Goal: Navigation & Orientation: Find specific page/section

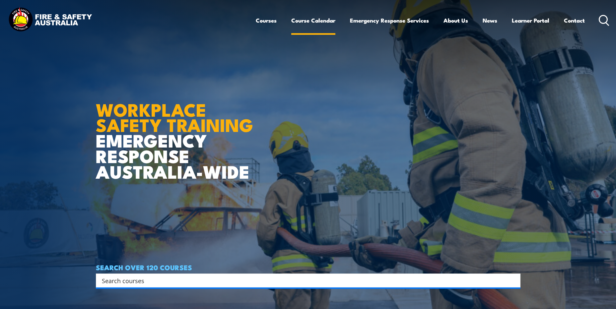
click at [311, 20] on link "Course Calendar" at bounding box center [313, 21] width 44 height 18
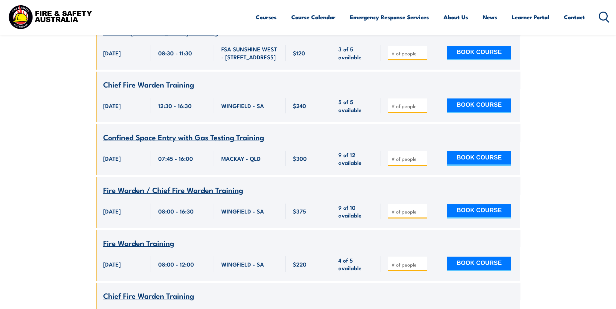
scroll to position [1194, 0]
